Goal: Task Accomplishment & Management: Complete application form

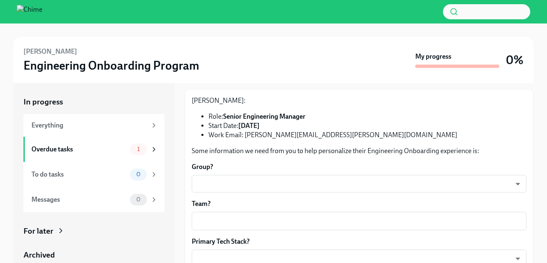
scroll to position [45, 0]
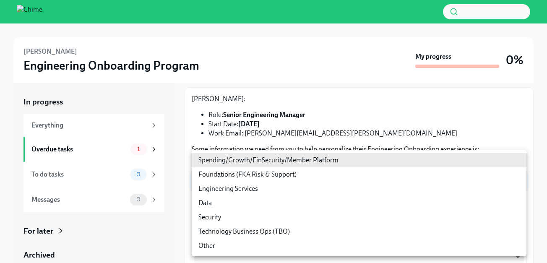
click at [298, 180] on body "[PERSON_NAME] Engineering Onboarding Program My progress 0% In progress Everyth…" at bounding box center [273, 143] width 547 height 287
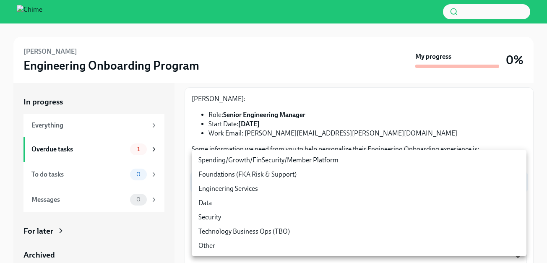
click at [258, 205] on li "Data" at bounding box center [359, 203] width 335 height 14
type input "ToueKeRGB"
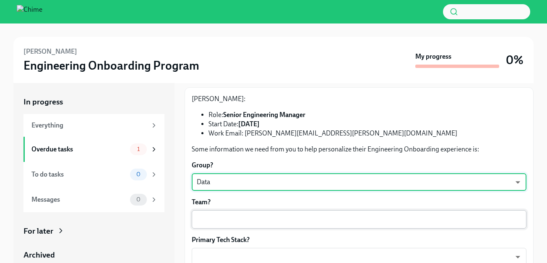
click at [252, 213] on div "x ​" at bounding box center [359, 219] width 335 height 18
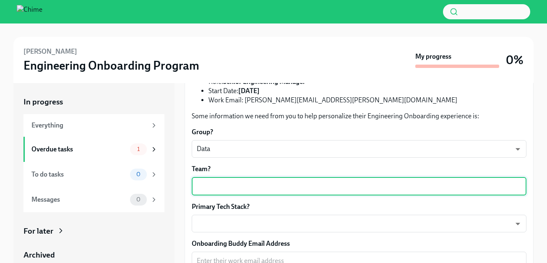
scroll to position [92, 0]
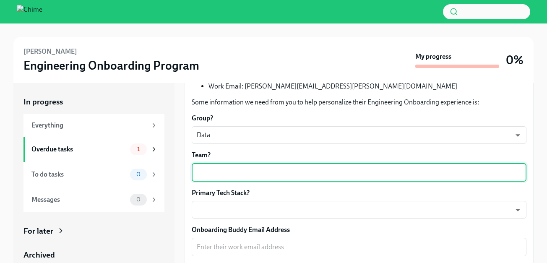
click at [270, 173] on textarea "Team?" at bounding box center [359, 172] width 325 height 10
click at [227, 173] on textarea "Data founation" at bounding box center [359, 172] width 325 height 10
type textarea "Data foundation ad Insights"
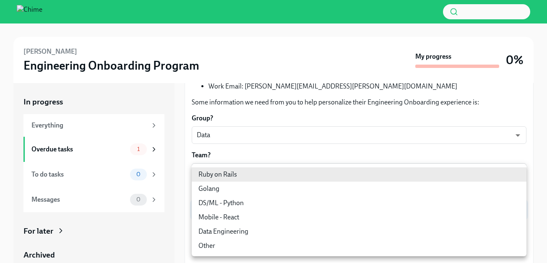
click at [206, 209] on body "[PERSON_NAME] Engineering Onboarding Program My progress 0% In progress Everyth…" at bounding box center [273, 143] width 547 height 287
click at [231, 230] on li "Data Engineering" at bounding box center [359, 232] width 335 height 14
type input "wPHmL-fh1"
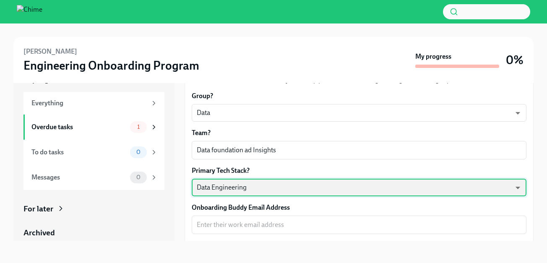
scroll to position [24, 0]
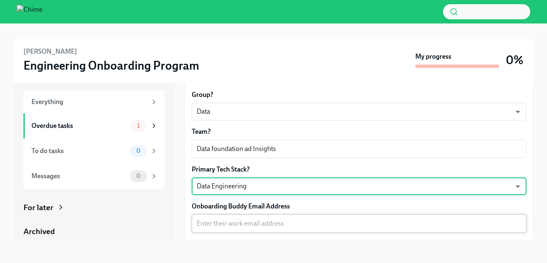
click at [227, 217] on div "x ​" at bounding box center [359, 223] width 335 height 18
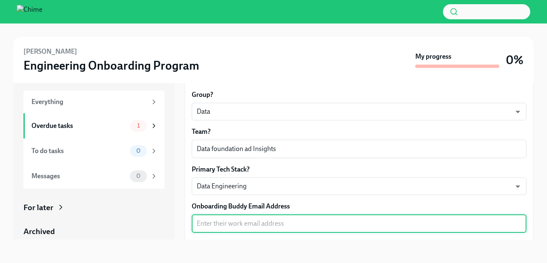
click at [224, 222] on textarea "Onboarding Buddy Email Address" at bounding box center [359, 224] width 325 height 10
type textarea "A"
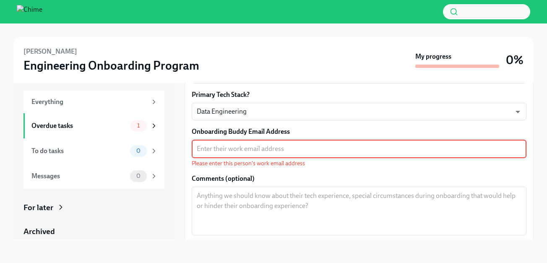
scroll to position [167, 0]
type textarea "R"
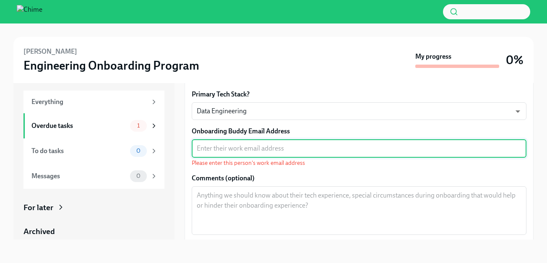
paste textarea "[PERSON_NAME][EMAIL_ADDRESS][DOMAIN_NAME]"
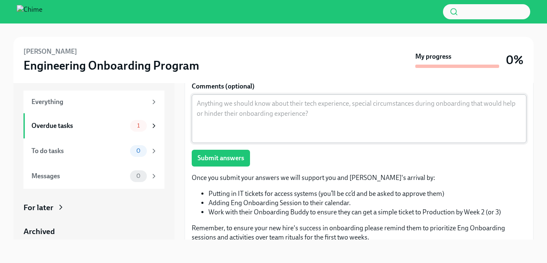
scroll to position [253, 0]
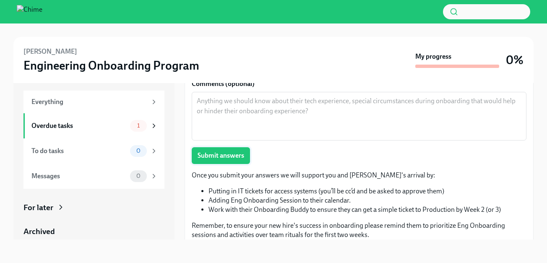
type textarea "[PERSON_NAME][EMAIL_ADDRESS][DOMAIN_NAME]"
click at [238, 158] on span "Submit answers" at bounding box center [221, 156] width 47 height 8
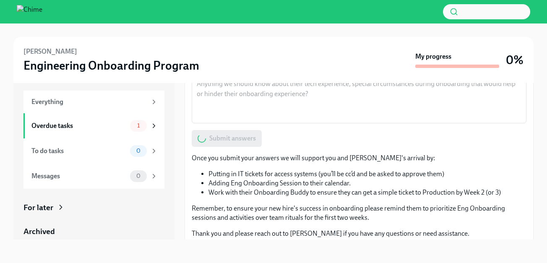
scroll to position [276, 0]
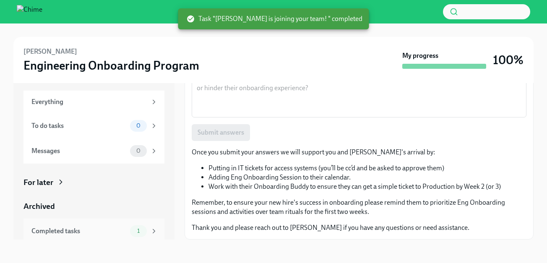
click at [149, 230] on div "1" at bounding box center [144, 231] width 28 height 12
